Goal: Task Accomplishment & Management: Manage account settings

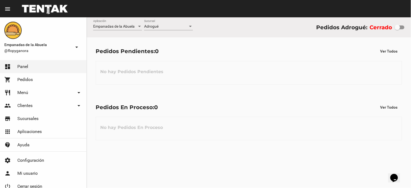
click at [398, 26] on div at bounding box center [397, 27] width 5 height 5
click at [398, 29] on input "checkbox" at bounding box center [397, 29] width 0 height 0
checkbox input "true"
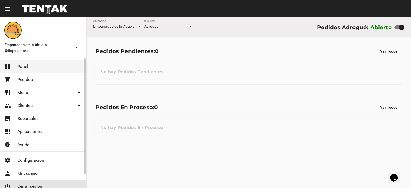
click at [41, 183] on link "power_settings_new Cerrar sesión" at bounding box center [43, 186] width 86 height 13
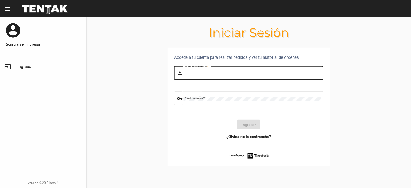
click at [195, 75] on input "Correo-e o usuario *" at bounding box center [252, 74] width 137 height 4
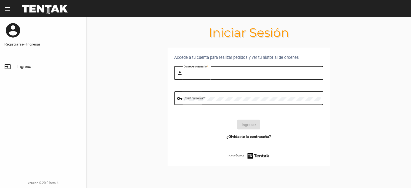
type input "BELEN"
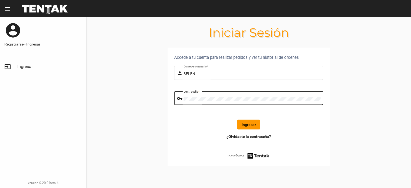
click at [234, 120] on div "Ingresar" at bounding box center [249, 125] width 141 height 10
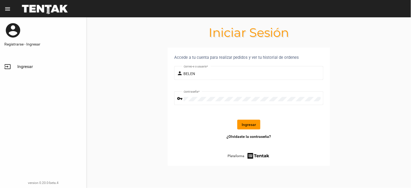
click at [249, 124] on button "Ingresar" at bounding box center [249, 125] width 23 height 10
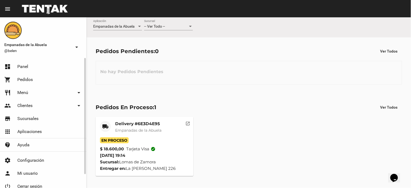
click at [177, 20] on div "-- Ver Todo -- Sucursal" at bounding box center [168, 25] width 49 height 11
click at [167, 12] on mat-toolbar "menu Resumen" at bounding box center [205, 8] width 411 height 17
click at [172, 30] on div "-- Ver Todo -- Sucursal" at bounding box center [168, 27] width 49 height 15
click at [163, 22] on div "-- Ver Todo -- Sucursal" at bounding box center [168, 25] width 49 height 11
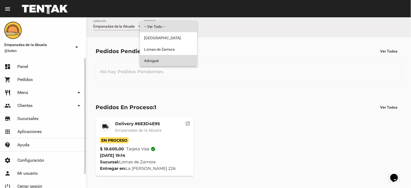
click at [156, 56] on span "Adrogué" at bounding box center [168, 60] width 49 height 11
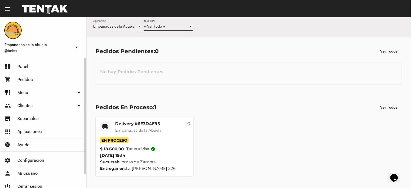
click at [156, 56] on div "Pedidos Pendientes: 0 Ver Todos" at bounding box center [249, 51] width 307 height 10
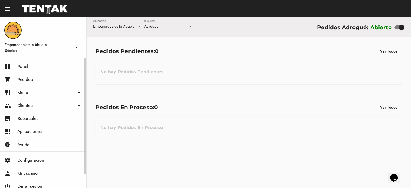
click at [165, 20] on div "Adrogué Sucursal" at bounding box center [168, 25] width 49 height 11
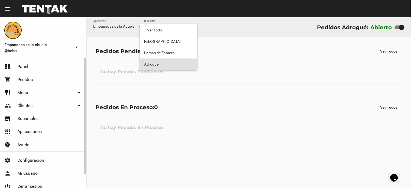
click at [161, 69] on span "Adrogué" at bounding box center [168, 64] width 49 height 11
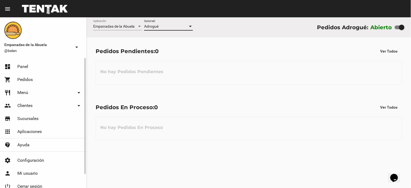
click at [174, 28] on div "Adrogué" at bounding box center [166, 26] width 44 height 4
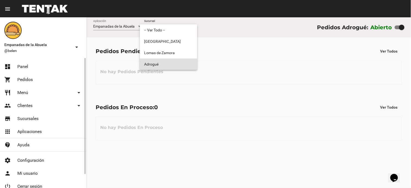
click at [164, 64] on span "Adrogué" at bounding box center [168, 64] width 49 height 11
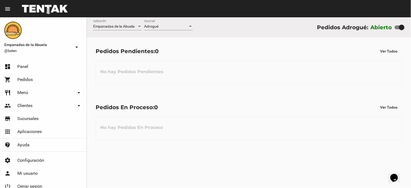
click at [166, 20] on div "Adrogué Sucursal" at bounding box center [168, 25] width 49 height 11
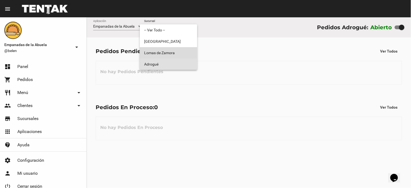
click at [162, 53] on span "Lomas de Zamora" at bounding box center [168, 52] width 49 height 11
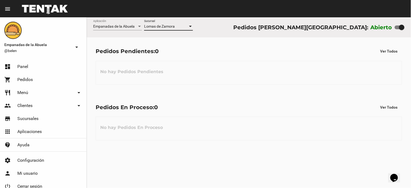
click at [165, 26] on span "Lomas de Zamora" at bounding box center [159, 26] width 31 height 4
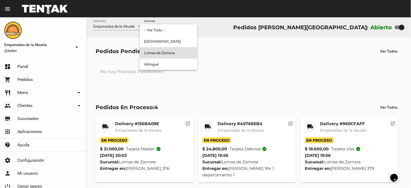
click at [158, 55] on span "Lomas de Zamora" at bounding box center [168, 52] width 49 height 11
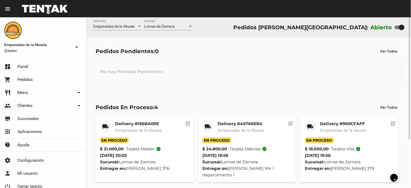
click at [155, 23] on div "Lomas de Zamora Sucursal" at bounding box center [168, 25] width 49 height 11
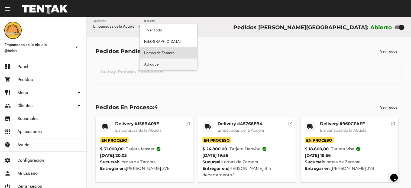
click at [158, 64] on span "Adrogué" at bounding box center [168, 64] width 49 height 11
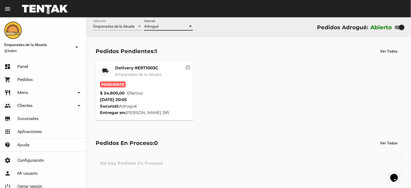
click at [136, 67] on mat-card-title "Delivery #E971003C" at bounding box center [138, 67] width 46 height 5
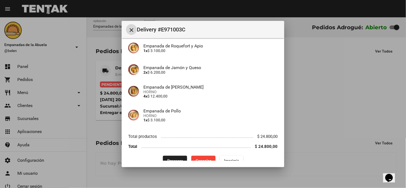
scroll to position [57, 0]
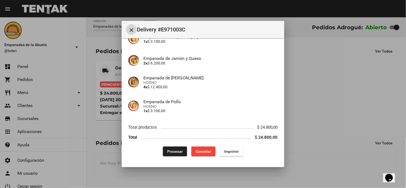
click at [234, 152] on span "Imprimir" at bounding box center [231, 151] width 15 height 4
click at [174, 152] on span "Procesar" at bounding box center [174, 151] width 15 height 4
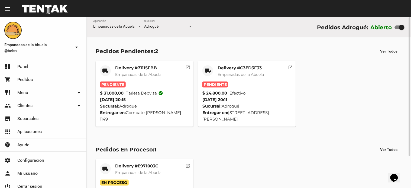
click at [244, 69] on mat-card-title "Delivery #C3ED3F33" at bounding box center [241, 67] width 46 height 5
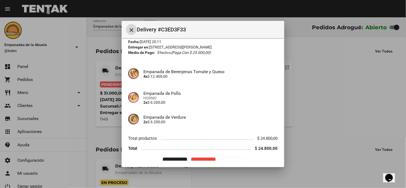
scroll to position [33, 0]
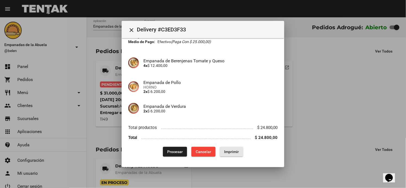
click at [222, 154] on button "Imprimir" at bounding box center [231, 152] width 23 height 10
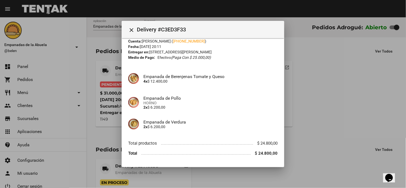
scroll to position [33, 0]
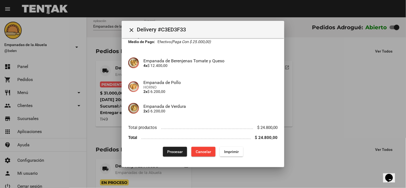
click at [174, 152] on span "Procesar" at bounding box center [174, 152] width 15 height 4
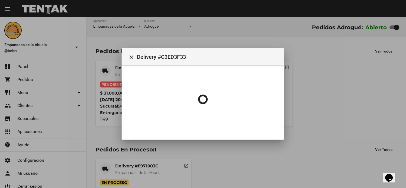
scroll to position [0, 0]
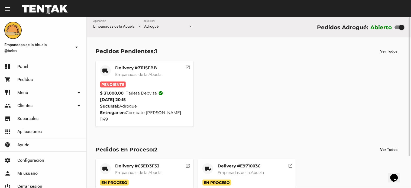
click at [132, 71] on div "Delivery #71115FBB Empanadas de la Abuela" at bounding box center [138, 73] width 46 height 16
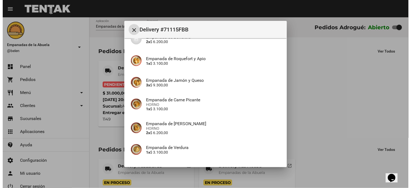
scroll to position [96, 0]
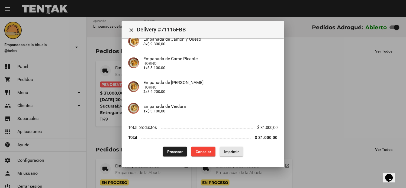
click at [227, 156] on button "Imprimir" at bounding box center [231, 152] width 23 height 10
click at [171, 150] on span "Procesar" at bounding box center [174, 152] width 15 height 4
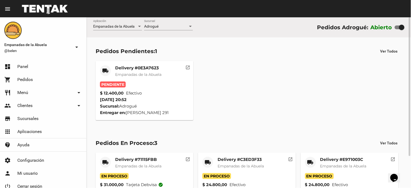
click at [139, 72] on span "Empanadas de la Abuela" at bounding box center [138, 74] width 46 height 5
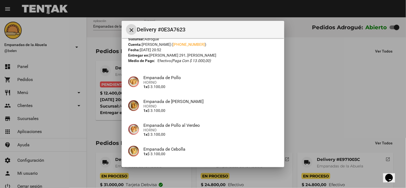
scroll to position [57, 0]
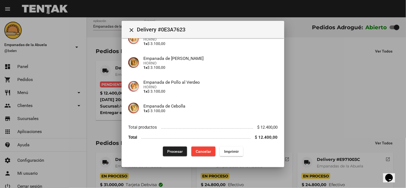
click at [220, 144] on div "App: Empanadas de la Abuela Sucursal: Adrogué Cuenta: Camila Sosa ( +54 1136435…" at bounding box center [203, 72] width 150 height 169
click at [225, 150] on span "Imprimir" at bounding box center [231, 151] width 15 height 4
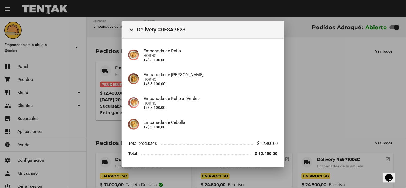
scroll to position [57, 0]
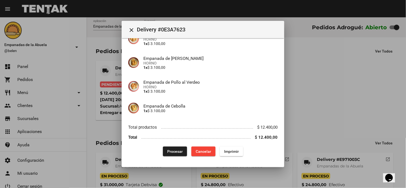
drag, startPoint x: 178, startPoint y: 152, endPoint x: 160, endPoint y: 187, distance: 38.8
click at [178, 152] on span "Procesar" at bounding box center [174, 151] width 15 height 4
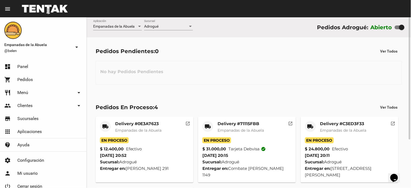
click at [361, 131] on span "Empanadas de la Abuela" at bounding box center [343, 130] width 46 height 5
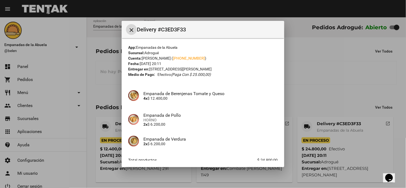
scroll to position [33, 0]
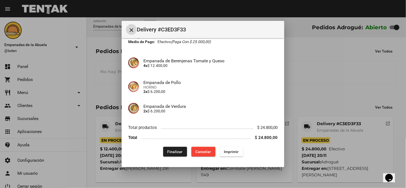
click at [164, 151] on button "Finalizar" at bounding box center [175, 152] width 24 height 10
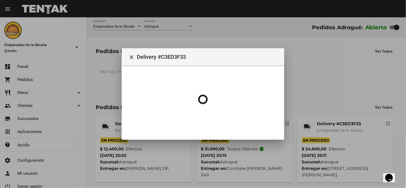
scroll to position [0, 0]
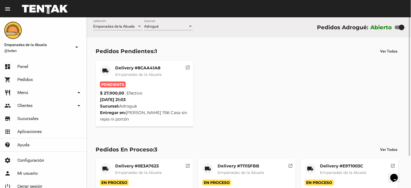
click at [124, 70] on mat-card-title "Delivery #8CAA41A8" at bounding box center [138, 67] width 46 height 5
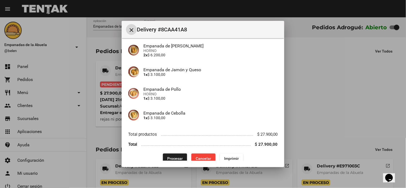
scroll to position [111, 0]
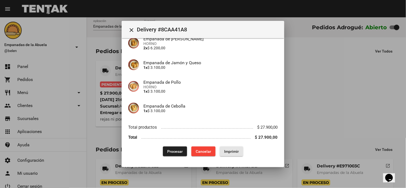
click at [232, 151] on span "Imprimir" at bounding box center [231, 151] width 15 height 4
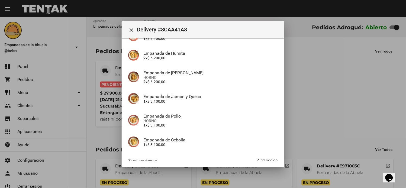
scroll to position [111, 0]
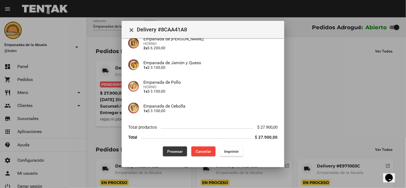
click at [180, 147] on button "Procesar" at bounding box center [175, 152] width 24 height 10
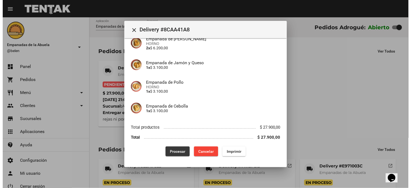
scroll to position [0, 0]
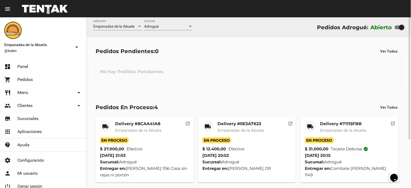
click at [324, 116] on div "local_shipping Delivery #8CAA41A8 Empanadas de la Abuela En Proceso $ 27.900,00…" at bounding box center [249, 181] width 312 height 135
click at [326, 126] on mat-card-title "Delivery #71115FBB" at bounding box center [343, 123] width 46 height 5
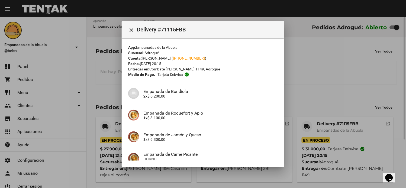
scroll to position [68, 0]
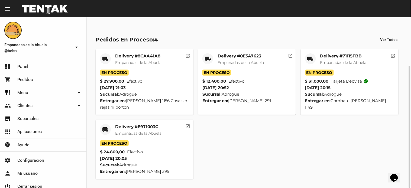
click at [140, 132] on span "Empanadas de la Abuela" at bounding box center [138, 133] width 46 height 5
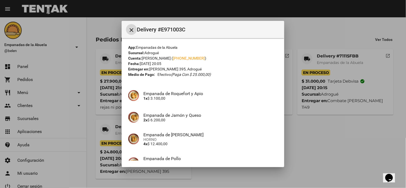
scroll to position [57, 0]
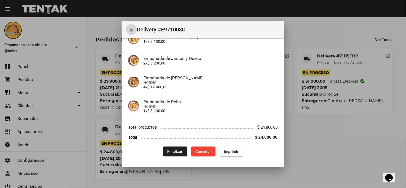
click at [170, 149] on span "Finalizar" at bounding box center [175, 151] width 15 height 4
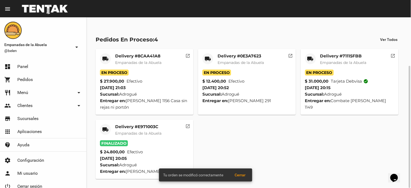
click at [340, 56] on mat-card-title "Delivery #71115FBB" at bounding box center [343, 55] width 46 height 5
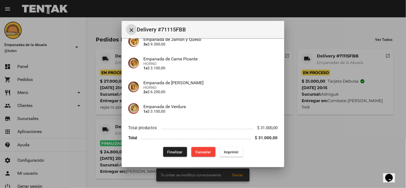
scroll to position [96, 0]
click at [174, 150] on span "Finalizar" at bounding box center [175, 152] width 15 height 4
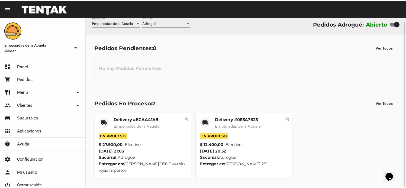
scroll to position [4, 0]
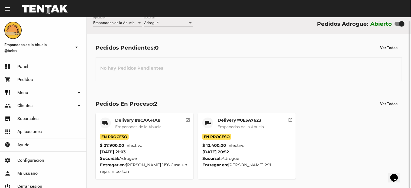
click at [215, 126] on mat-card-header "local_shipping Delivery #0E3A7623 Empanadas de la Abuela" at bounding box center [247, 126] width 89 height 16
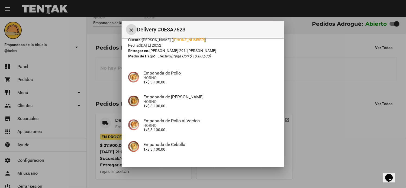
scroll to position [57, 0]
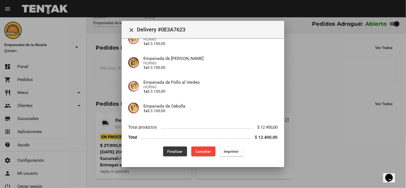
click at [170, 147] on button "Finalizar" at bounding box center [175, 152] width 24 height 10
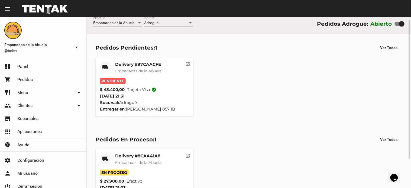
click at [147, 66] on mat-card-title "Delivery #97CAACFE" at bounding box center [138, 64] width 46 height 5
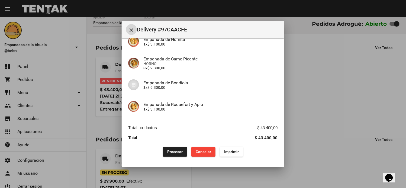
scroll to position [130, 0]
click at [225, 151] on span "Imprimir" at bounding box center [231, 152] width 15 height 4
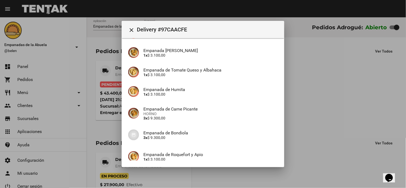
scroll to position [130, 0]
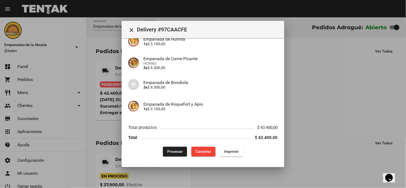
click at [180, 150] on span "Procesar" at bounding box center [174, 152] width 15 height 4
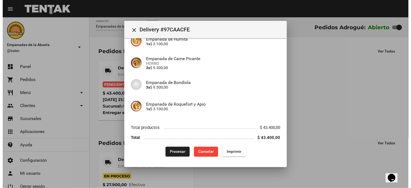
scroll to position [0, 0]
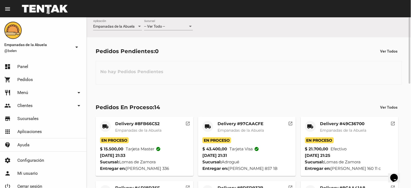
click at [150, 17] on mat-toolbar "menu Resumen" at bounding box center [205, 8] width 411 height 17
click at [152, 23] on div "-- Ver Todo -- Sucursal" at bounding box center [168, 25] width 49 height 11
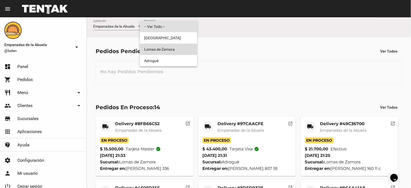
click at [169, 47] on span "Lomas de Zamora" at bounding box center [168, 49] width 49 height 11
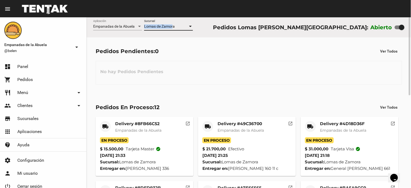
click at [172, 24] on div "Lomas de Zamora Sucursal" at bounding box center [168, 25] width 49 height 11
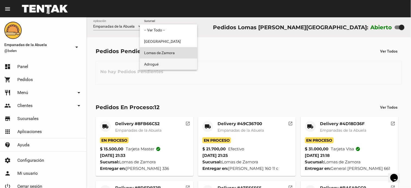
click at [155, 63] on span "Adrogué" at bounding box center [168, 64] width 49 height 11
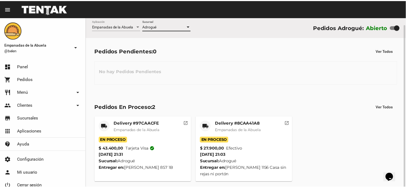
scroll to position [4, 0]
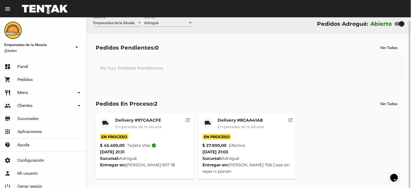
click at [204, 122] on div "local_shipping" at bounding box center [208, 123] width 11 height 11
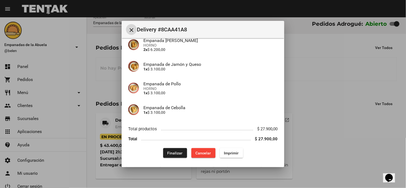
scroll to position [111, 0]
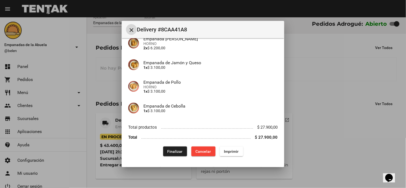
click at [168, 151] on span "Finalizar" at bounding box center [175, 151] width 15 height 4
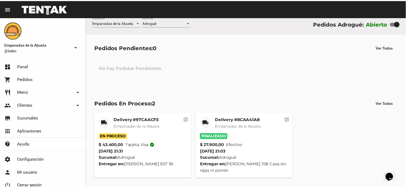
scroll to position [0, 0]
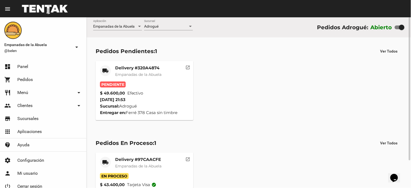
click at [150, 67] on mat-card-title "Delivery #320A4874" at bounding box center [138, 67] width 46 height 5
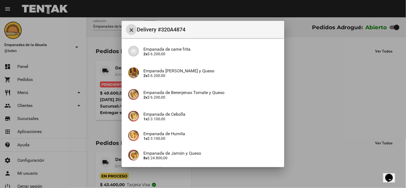
scroll to position [91, 0]
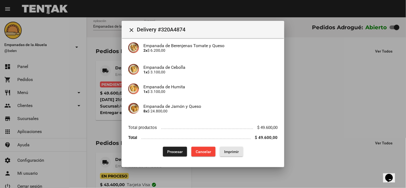
click at [235, 150] on span "Imprimir" at bounding box center [231, 152] width 15 height 4
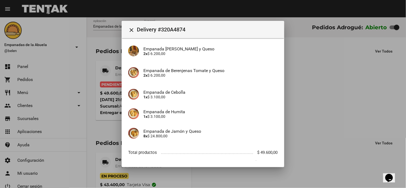
scroll to position [91, 0]
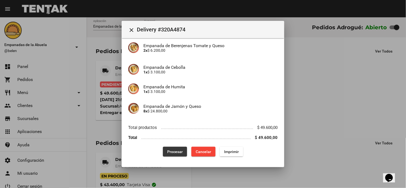
click at [172, 155] on button "Procesar" at bounding box center [175, 152] width 24 height 10
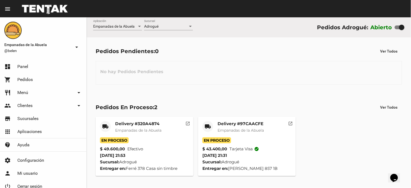
click at [223, 126] on mat-card-title "Delivery #97CAACFE" at bounding box center [241, 123] width 46 height 5
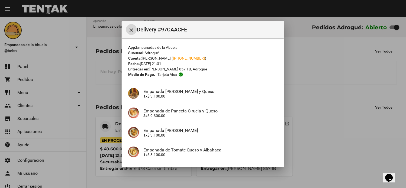
scroll to position [130, 0]
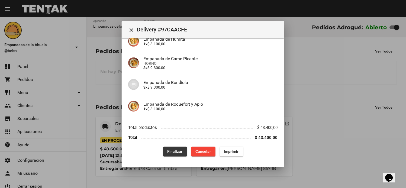
click at [171, 150] on span "Finalizar" at bounding box center [175, 152] width 15 height 4
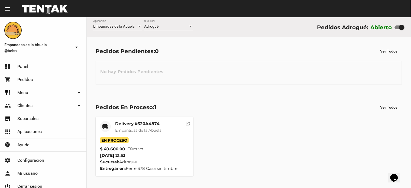
click at [158, 26] on span "Adrogué" at bounding box center [151, 26] width 14 height 4
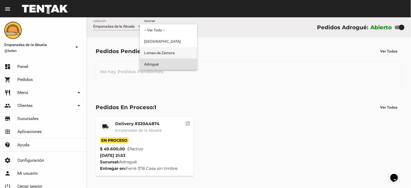
click at [164, 54] on span "Lomas de Zamora" at bounding box center [168, 52] width 49 height 11
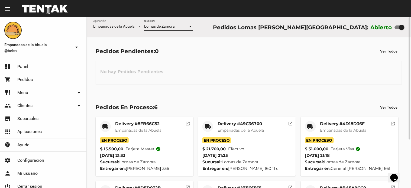
click at [163, 26] on span "Lomas de Zamora" at bounding box center [159, 26] width 31 height 4
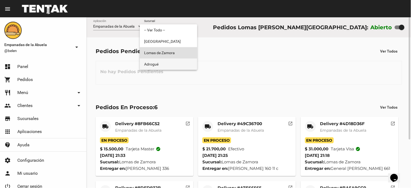
click at [159, 65] on span "Adrogué" at bounding box center [168, 64] width 49 height 11
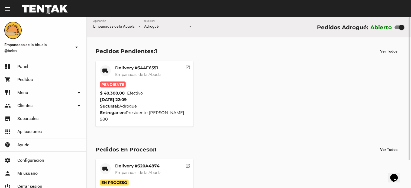
click at [145, 74] on span "Empanadas de la Abuela" at bounding box center [138, 74] width 46 height 5
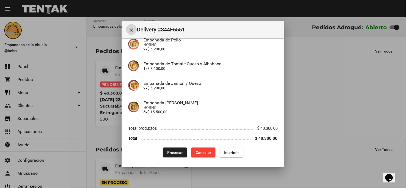
scroll to position [91, 0]
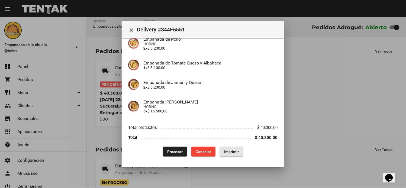
click at [232, 153] on span "Imprimir" at bounding box center [231, 152] width 15 height 4
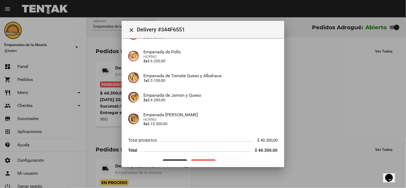
scroll to position [91, 0]
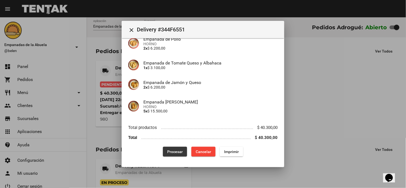
click at [175, 150] on span "Procesar" at bounding box center [174, 152] width 15 height 4
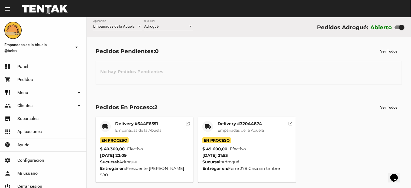
click at [227, 132] on span "Empanadas de la Abuela" at bounding box center [241, 130] width 46 height 5
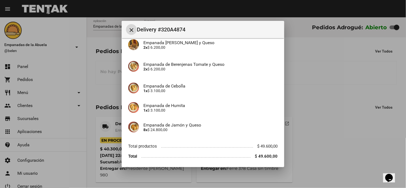
scroll to position [91, 0]
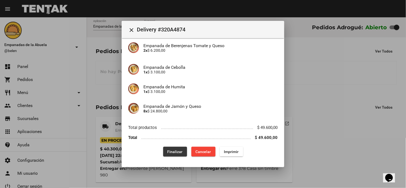
click at [176, 150] on span "Finalizar" at bounding box center [175, 152] width 15 height 4
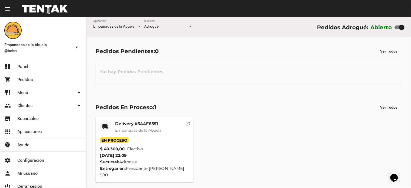
click at [146, 26] on span "Adrogué" at bounding box center [151, 26] width 14 height 4
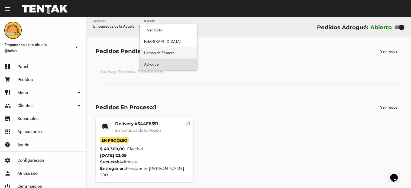
click at [158, 52] on span "Lomas de Zamora" at bounding box center [168, 52] width 49 height 11
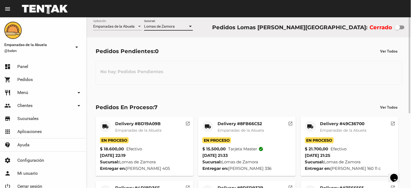
click at [167, 23] on div "Lomas de Zamora Sucursal" at bounding box center [168, 25] width 49 height 11
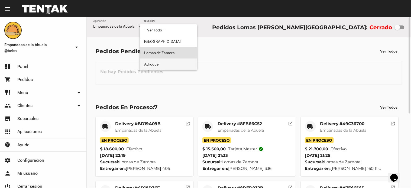
drag, startPoint x: 162, startPoint y: 64, endPoint x: 268, endPoint y: 61, distance: 106.3
click at [162, 63] on span "Adrogué" at bounding box center [168, 64] width 49 height 11
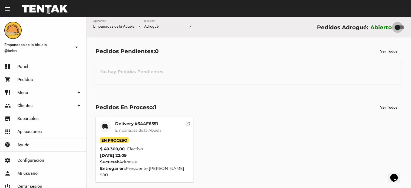
drag, startPoint x: 400, startPoint y: 24, endPoint x: 393, endPoint y: 25, distance: 6.9
click at [393, 25] on div "Abierto" at bounding box center [388, 27] width 34 height 9
checkbox input "false"
click at [137, 126] on div "Delivery #344F6551 Empanadas de [GEOGRAPHIC_DATA]" at bounding box center [138, 129] width 46 height 16
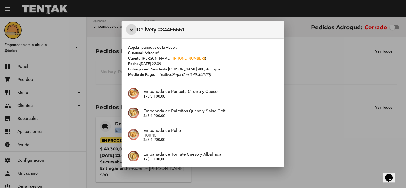
scroll to position [91, 0]
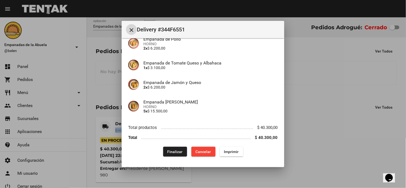
click at [174, 151] on span "Finalizar" at bounding box center [175, 152] width 15 height 4
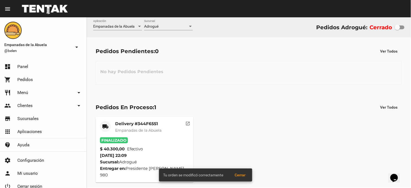
scroll to position [15, 0]
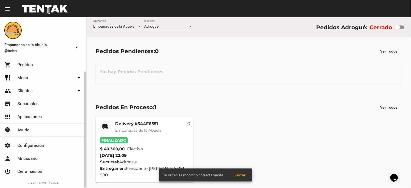
click at [37, 166] on link "power_settings_new Cerrar sesión" at bounding box center [43, 171] width 86 height 13
